Goal: Information Seeking & Learning: Understand process/instructions

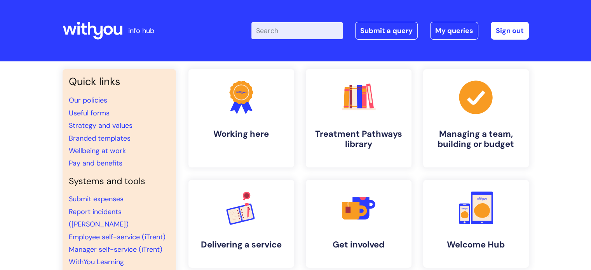
click at [301, 33] on input "Enter your search term here..." at bounding box center [296, 30] width 91 height 17
type input "password"
click button "Search" at bounding box center [0, 0] width 0 height 0
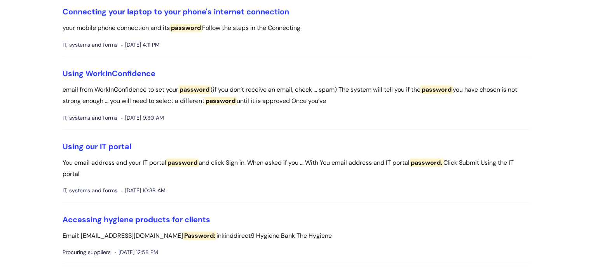
scroll to position [466, 0]
drag, startPoint x: 157, startPoint y: 127, endPoint x: 463, endPoint y: 121, distance: 306.5
click at [463, 121] on div "IT, systems and forms Tue, 25 Apr, 2023 at 9:30 AM" at bounding box center [296, 118] width 466 height 10
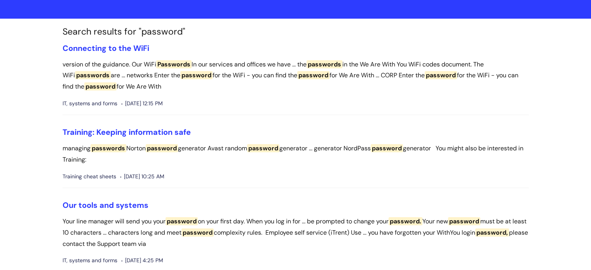
scroll to position [0, 0]
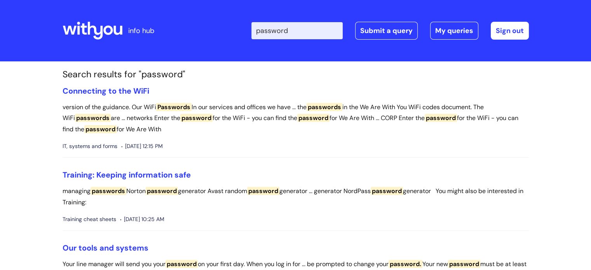
click at [264, 33] on input "password" at bounding box center [296, 30] width 91 height 17
type input "forgot password"
click button "Search" at bounding box center [0, 0] width 0 height 0
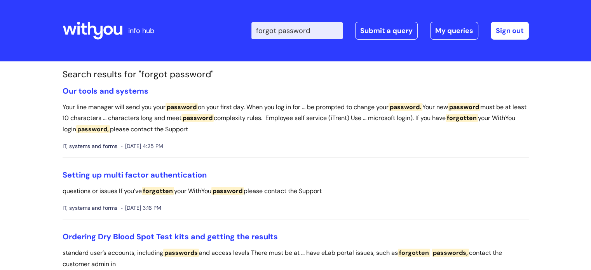
click at [111, 20] on div at bounding box center [93, 31] width 60 height 30
click at [113, 29] on icon at bounding box center [93, 30] width 60 height 19
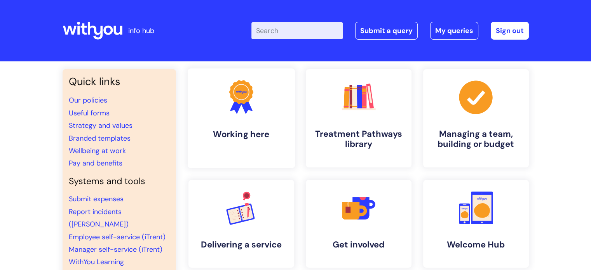
click at [254, 121] on link ".cls-1{fill:#f89b22;}.cls-1,.cls-2,.cls-3{stroke-width:0px;}.cls-2{fill:#2d3cff…" at bounding box center [240, 118] width 107 height 100
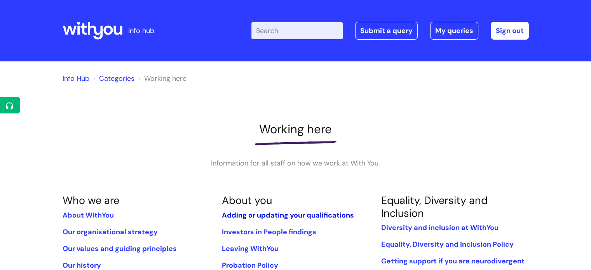
click at [257, 214] on link "Adding or updating your qualifications" at bounding box center [287, 214] width 132 height 9
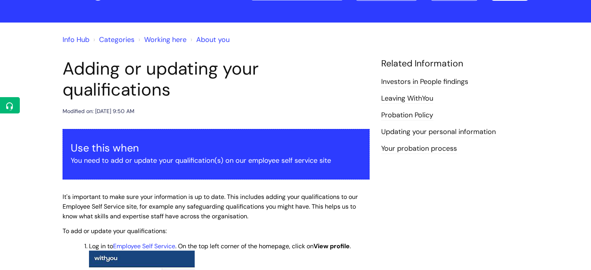
scroll to position [78, 0]
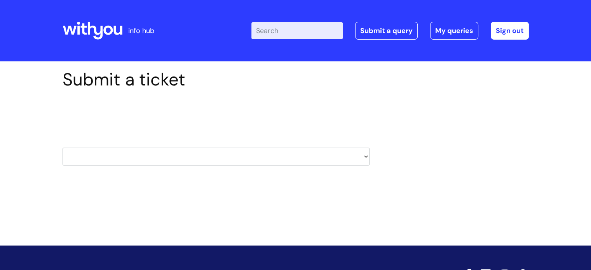
click at [250, 153] on select "HR / People IT and Support Clinical Drug Alerts Finance Accounts Data Support T…" at bounding box center [216, 157] width 307 height 18
select select "it_and_support"
click at [63, 148] on select "HR / People IT and Support Clinical Drug Alerts Finance Accounts Data Support T…" at bounding box center [216, 157] width 307 height 18
click at [103, 23] on icon at bounding box center [93, 30] width 60 height 19
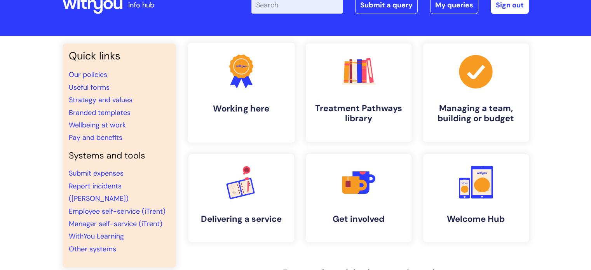
scroll to position [39, 0]
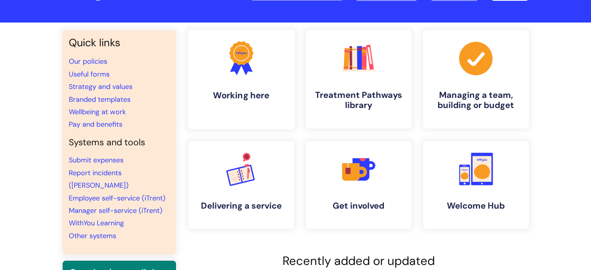
click at [223, 96] on h4 "Working here" at bounding box center [241, 95] width 95 height 10
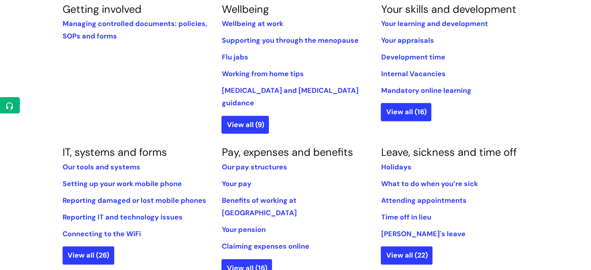
scroll to position [350, 0]
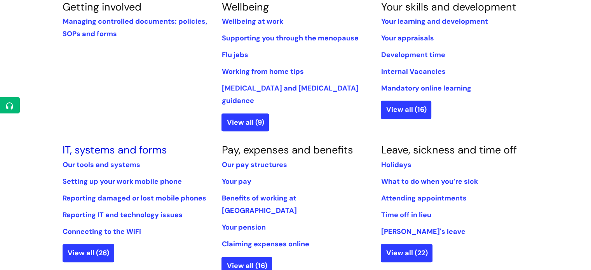
click at [128, 143] on link "IT, systems and forms" at bounding box center [115, 150] width 104 height 14
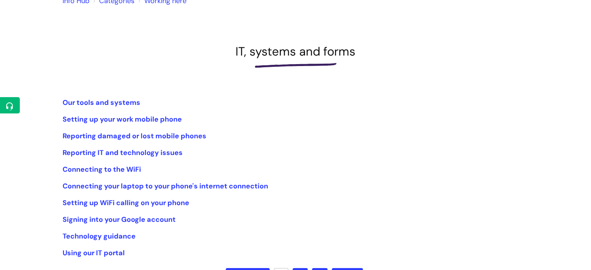
scroll to position [117, 0]
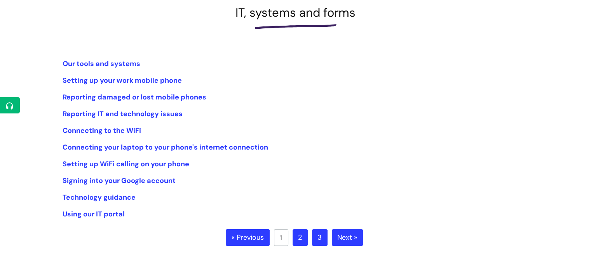
click at [296, 242] on link "2" at bounding box center [299, 237] width 15 height 17
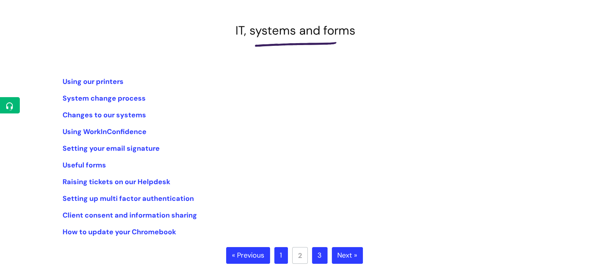
scroll to position [117, 0]
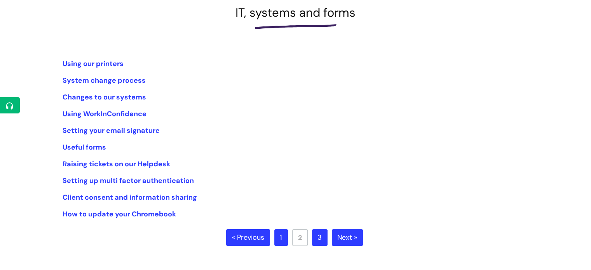
click at [322, 237] on link "3" at bounding box center [320, 237] width 16 height 17
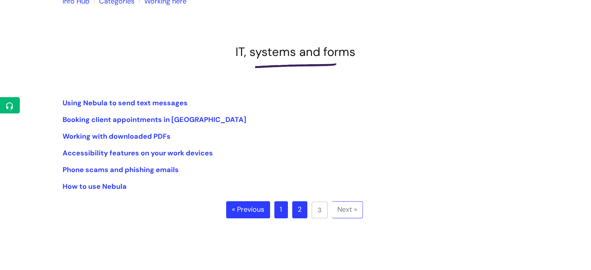
scroll to position [78, 0]
click at [299, 216] on link "2" at bounding box center [299, 209] width 15 height 17
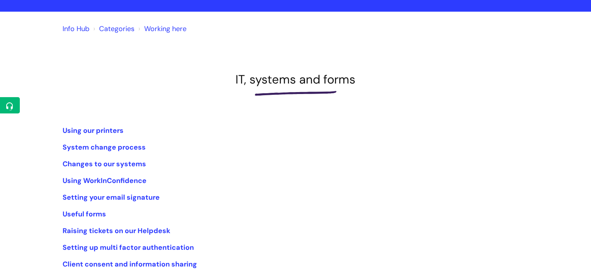
scroll to position [117, 0]
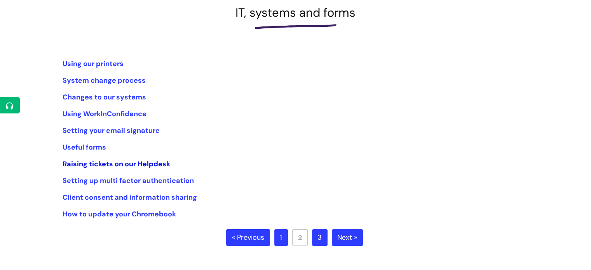
click at [109, 162] on link "Raising tickets on our Helpdesk" at bounding box center [117, 163] width 108 height 9
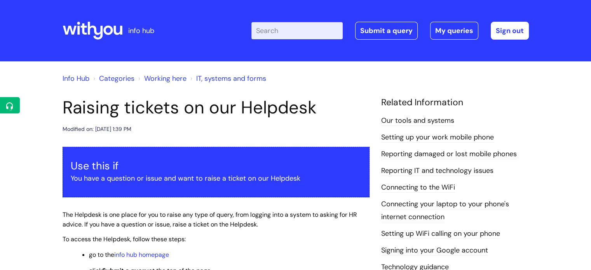
click at [297, 37] on input "Enter your search term here..." at bounding box center [296, 30] width 91 height 17
type input "mfa"
click button "Search" at bounding box center [0, 0] width 0 height 0
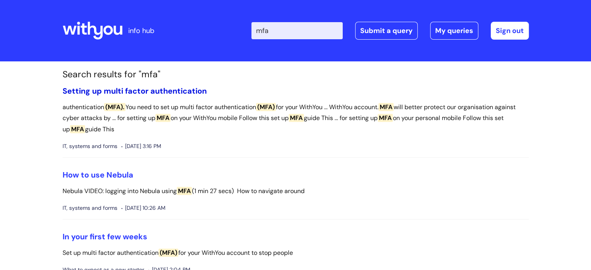
click at [110, 87] on link "Setting up multi factor authentication" at bounding box center [135, 91] width 144 height 10
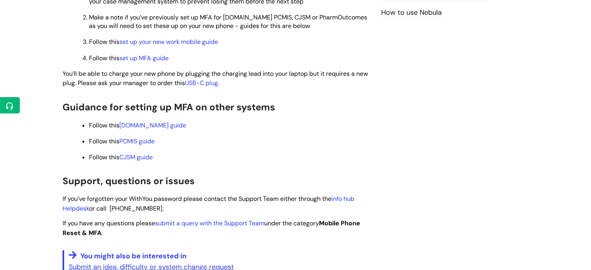
scroll to position [583, 0]
